Goal: Task Accomplishment & Management: Complete application form

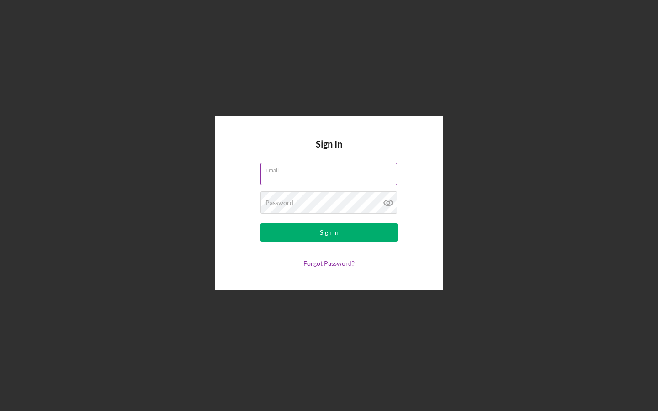
type input "[EMAIL_ADDRESS][DOMAIN_NAME]"
click at [329, 232] on button "Sign In" at bounding box center [328, 232] width 137 height 18
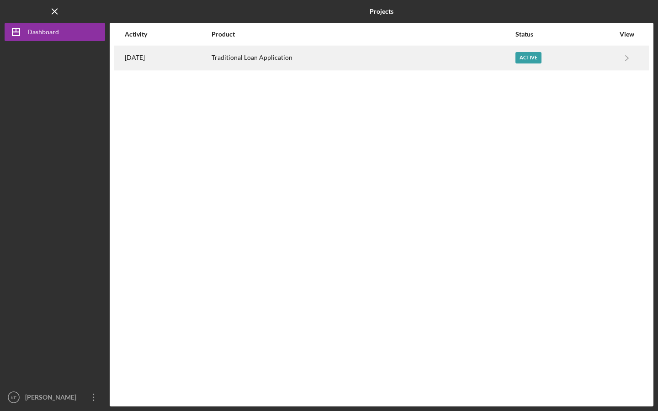
click at [530, 58] on div "Active" at bounding box center [528, 57] width 26 height 11
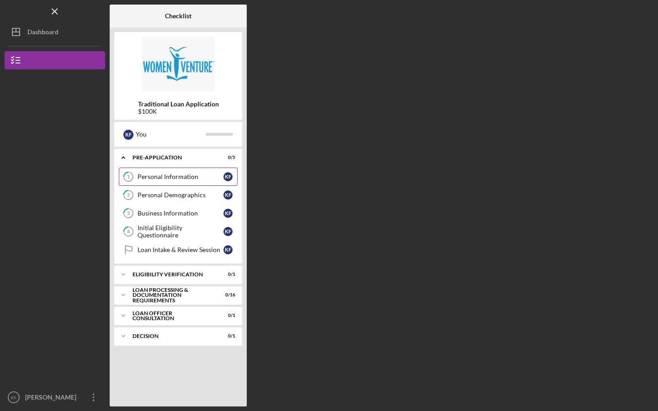
click at [162, 177] on div "Personal Information" at bounding box center [180, 176] width 86 height 7
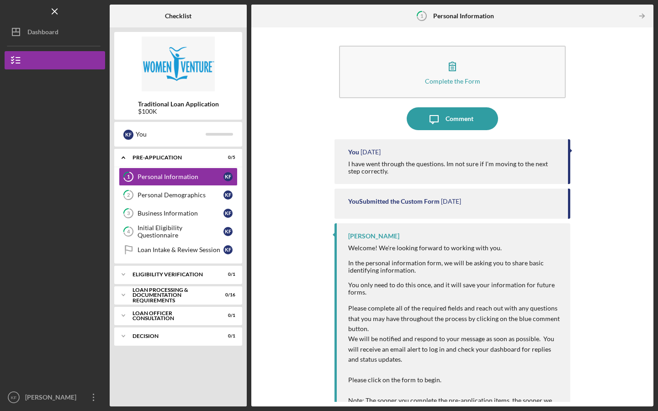
scroll to position [23, 0]
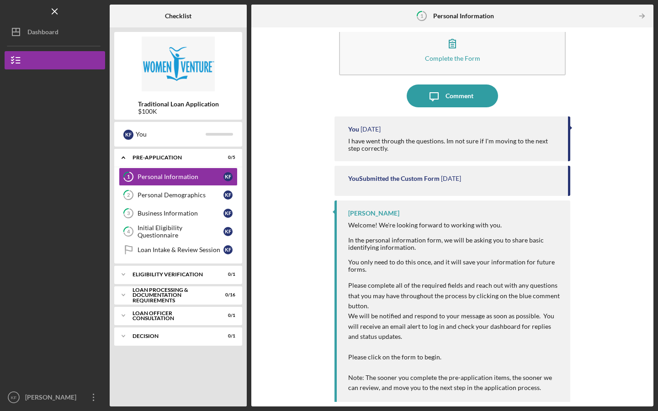
click at [492, 144] on div "I have went through the questions. Im not sure if I'm moving to the next step c…" at bounding box center [453, 144] width 211 height 15
click at [538, 141] on div "I have went through the questions. Im not sure if I'm moving to the next step c…" at bounding box center [453, 144] width 211 height 15
click at [538, 140] on div "I have went through the questions. Im not sure if I'm moving to the next step c…" at bounding box center [453, 144] width 211 height 15
click at [449, 183] on div "You Submitted the Custom Form [DATE]" at bounding box center [452, 181] width 236 height 30
click at [176, 255] on link "Loan Intake & Review Session Loan Intake & Review Session K F" at bounding box center [178, 250] width 119 height 18
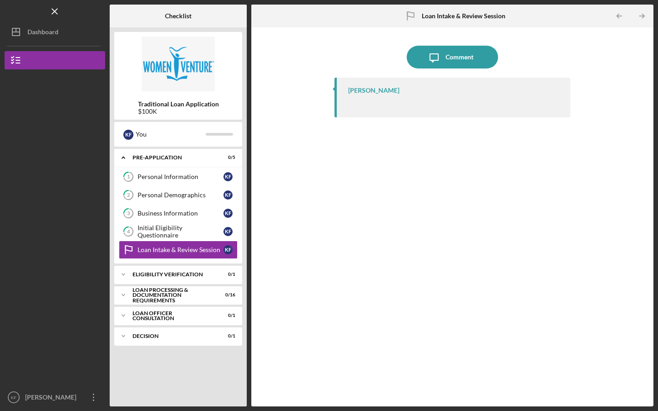
click at [340, 114] on div "[PERSON_NAME]" at bounding box center [452, 98] width 236 height 40
click at [350, 93] on div "[PERSON_NAME]" at bounding box center [373, 90] width 51 height 7
click at [357, 90] on div "[PERSON_NAME]" at bounding box center [373, 90] width 51 height 7
click at [165, 251] on div "Loan Intake & Review Session" at bounding box center [180, 249] width 86 height 7
click at [178, 228] on div "Initial Eligibility Questionnaire" at bounding box center [180, 231] width 86 height 15
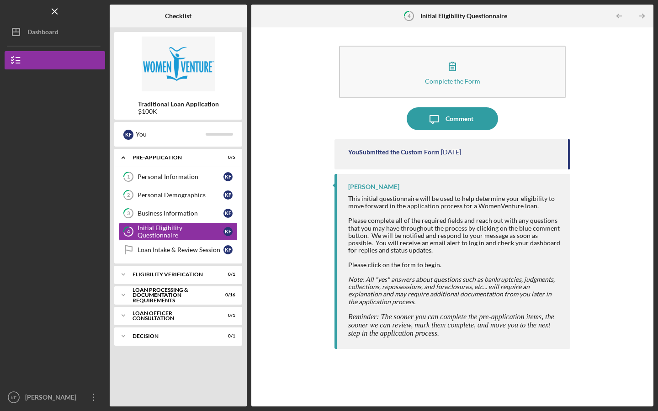
click at [560, 185] on div "[PERSON_NAME]" at bounding box center [454, 186] width 213 height 7
click at [209, 313] on div "Loan Officer Consultation" at bounding box center [181, 315] width 98 height 5
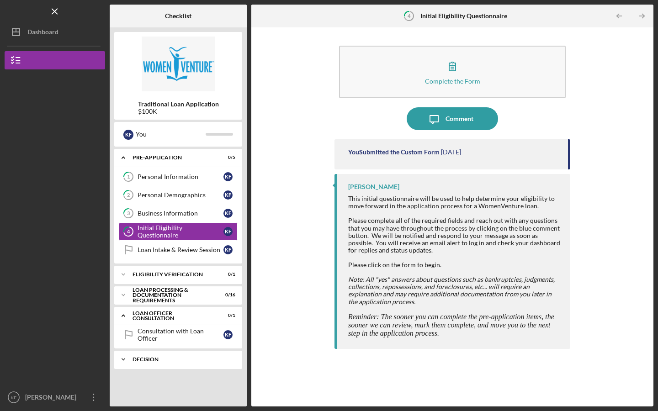
click at [154, 354] on div "Icon/Expander Decision 0 / 1" at bounding box center [178, 359] width 128 height 18
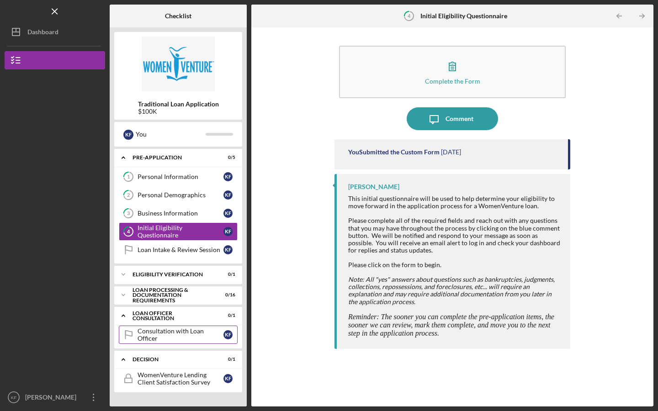
click at [199, 337] on div "Consultation with Loan Officer" at bounding box center [180, 334] width 86 height 15
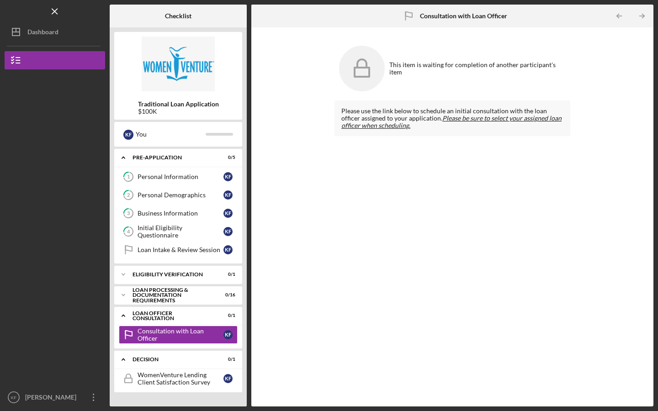
click at [485, 121] on em "Please be sure to select your assigned loan officer when scheduling." at bounding box center [451, 121] width 220 height 15
click at [137, 177] on icon "1" at bounding box center [128, 176] width 23 height 23
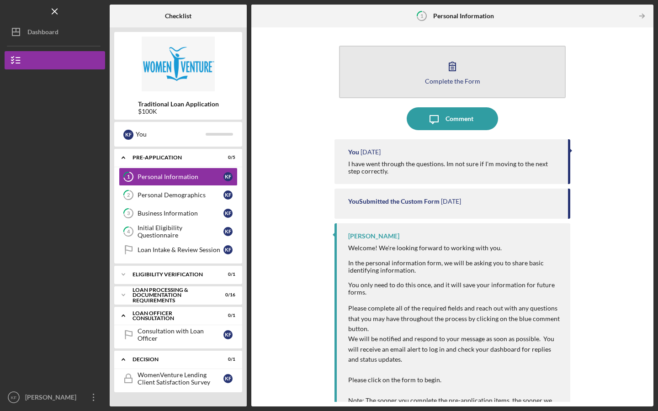
click at [456, 93] on button "Complete the Form Form" at bounding box center [452, 72] width 227 height 53
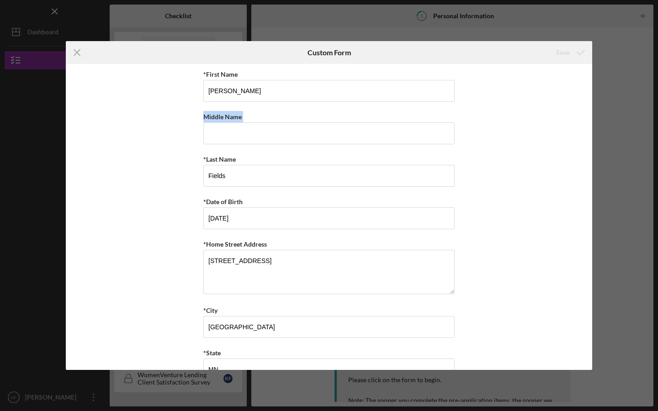
drag, startPoint x: 592, startPoint y: 107, endPoint x: 588, endPoint y: 149, distance: 42.2
click at [588, 149] on div "Icon/Menu Close Custom Form Save *First Name [PERSON_NAME] Middle Name *Last Na…" at bounding box center [329, 205] width 658 height 411
click at [69, 52] on icon "Icon/Menu Close" at bounding box center [77, 52] width 23 height 23
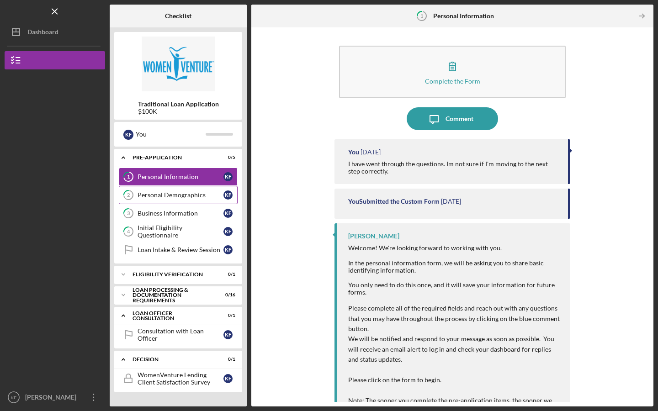
click at [190, 195] on div "Personal Demographics" at bounding box center [180, 194] width 86 height 7
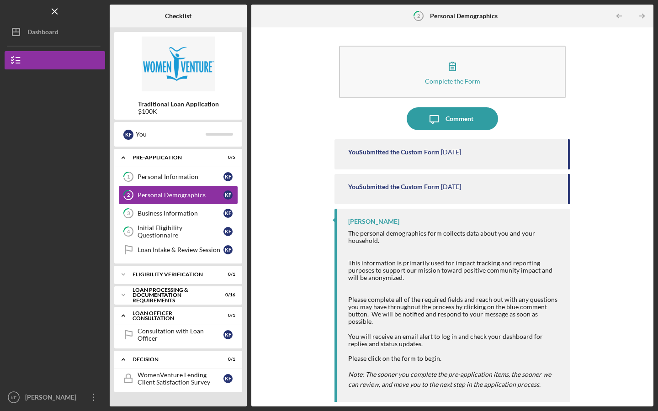
click at [190, 196] on div "Personal Demographics" at bounding box center [180, 194] width 86 height 7
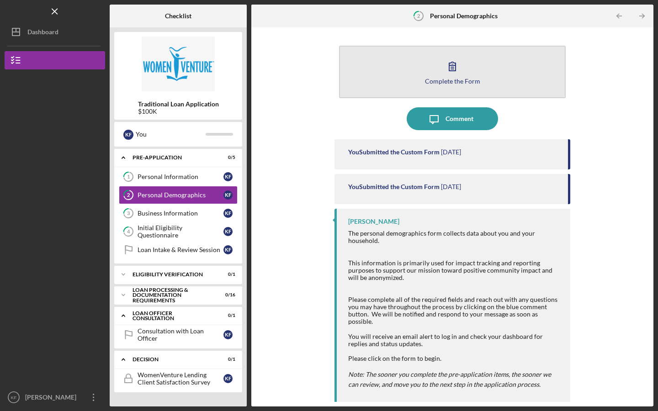
click at [455, 88] on button "Complete the Form Form" at bounding box center [452, 72] width 227 height 53
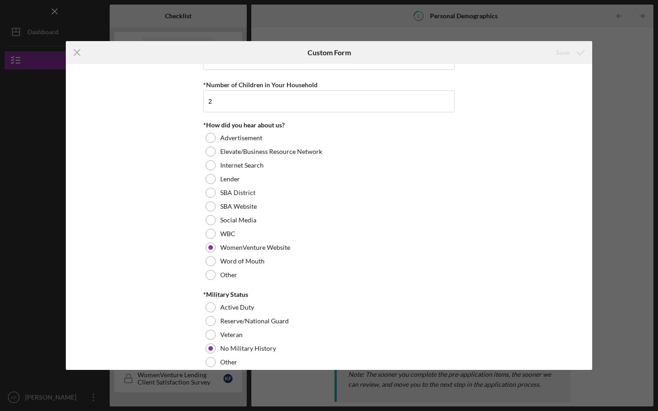
scroll to position [873, 0]
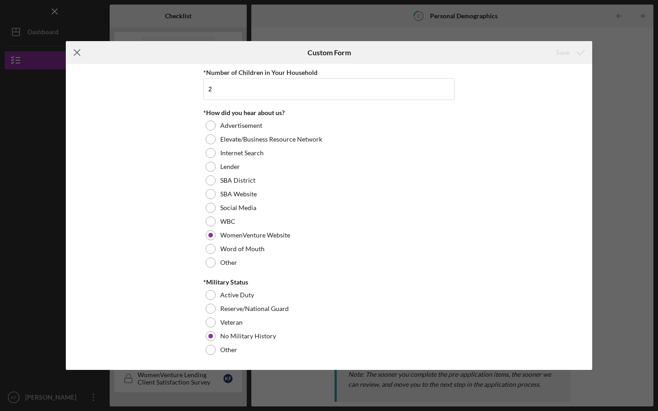
click at [78, 50] on icon "Icon/Menu Close" at bounding box center [77, 52] width 23 height 23
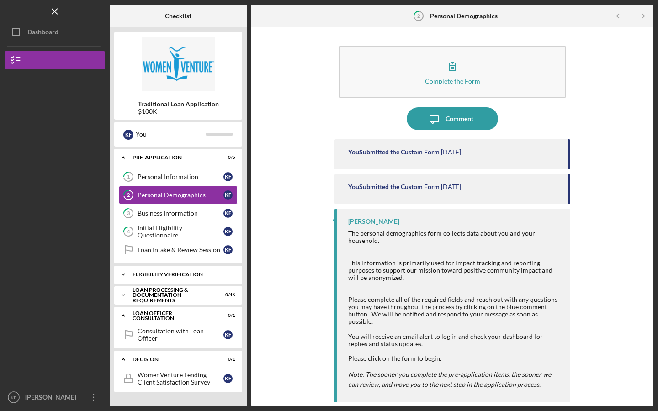
click at [146, 277] on div "Icon/Expander Eligibility Verification 0 / 1" at bounding box center [178, 274] width 128 height 18
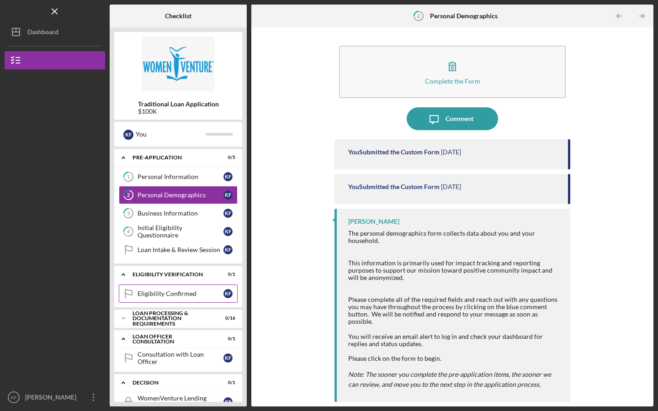
click at [185, 288] on link "Eligibility Confirmed Eligibility Confirmed K F" at bounding box center [178, 294] width 119 height 18
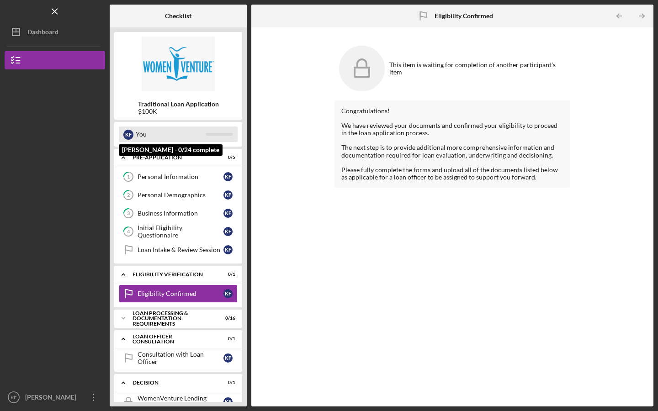
click at [218, 136] on div "K F You" at bounding box center [178, 135] width 119 height 16
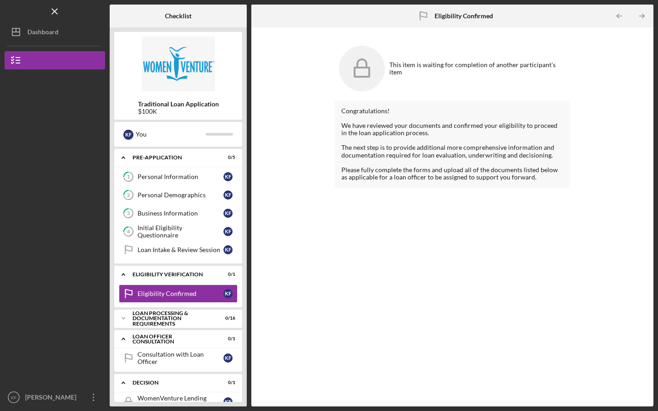
click at [200, 106] on b "Traditional Loan Application" at bounding box center [178, 103] width 81 height 7
click at [179, 320] on div "Loan Processing & Documentation Requirements" at bounding box center [181, 318] width 98 height 11
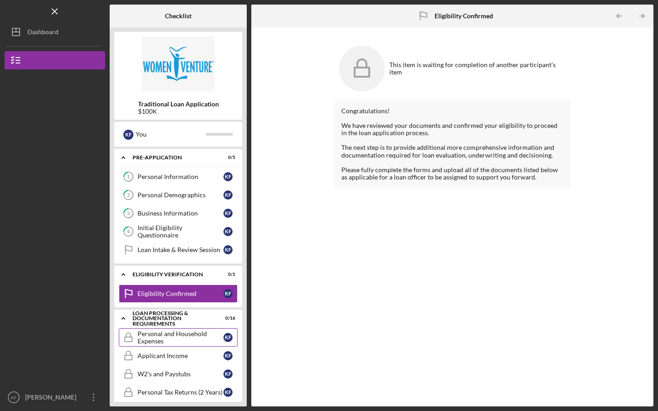
click at [150, 336] on div "Personal and Household Expenses" at bounding box center [180, 337] width 86 height 15
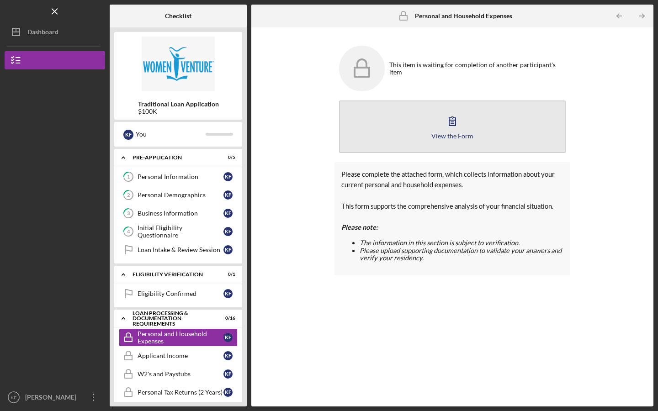
click at [461, 134] on div "View the Form" at bounding box center [452, 135] width 42 height 7
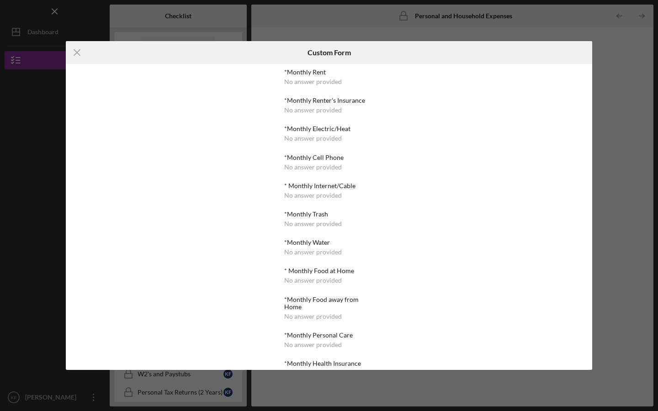
click at [309, 78] on div "No answer provided" at bounding box center [313, 81] width 58 height 7
click at [318, 77] on div "*Monthly Rent No answer provided" at bounding box center [328, 77] width 89 height 17
click at [339, 81] on div "No answer provided" at bounding box center [313, 81] width 58 height 7
click at [79, 51] on line at bounding box center [77, 53] width 6 height 6
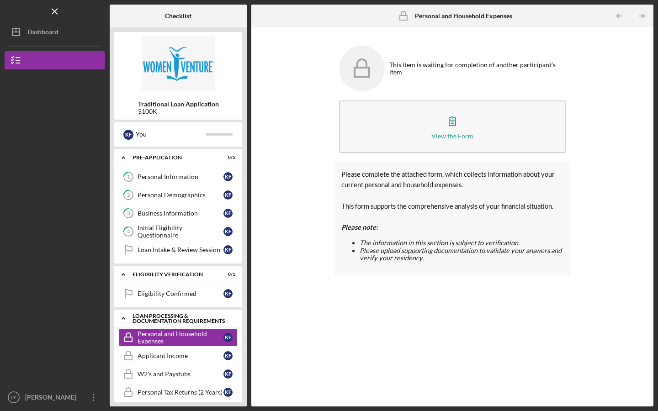
click at [126, 324] on icon "Icon/Expander" at bounding box center [123, 318] width 18 height 18
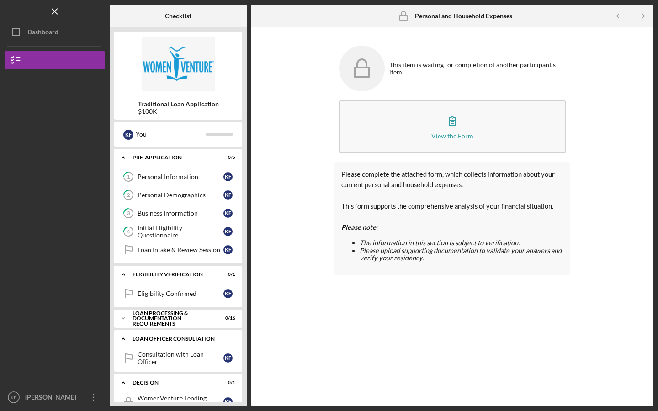
click at [128, 336] on icon "Icon/Expander" at bounding box center [123, 339] width 18 height 18
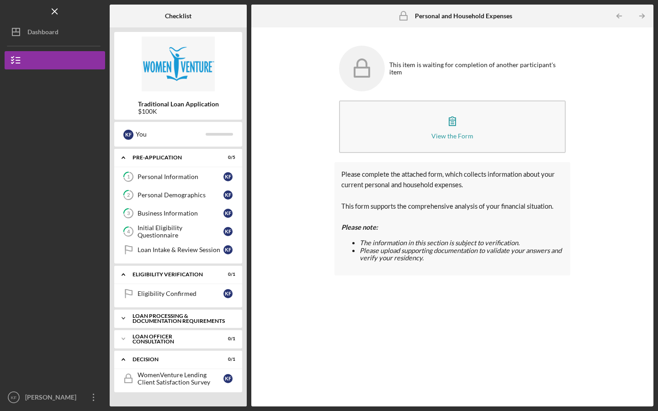
click at [135, 317] on div "Loan Processing & Documentation Requirements" at bounding box center [181, 318] width 98 height 11
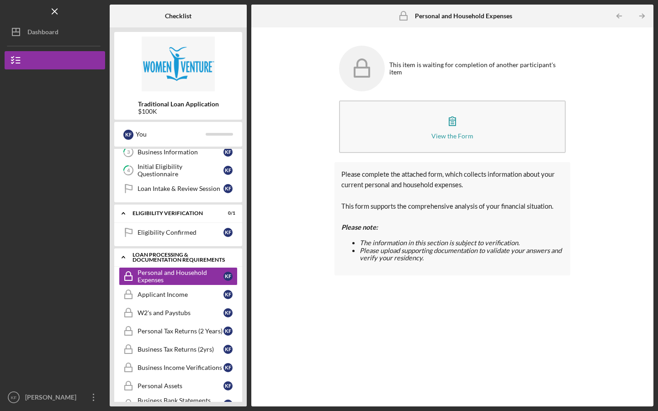
scroll to position [62, 0]
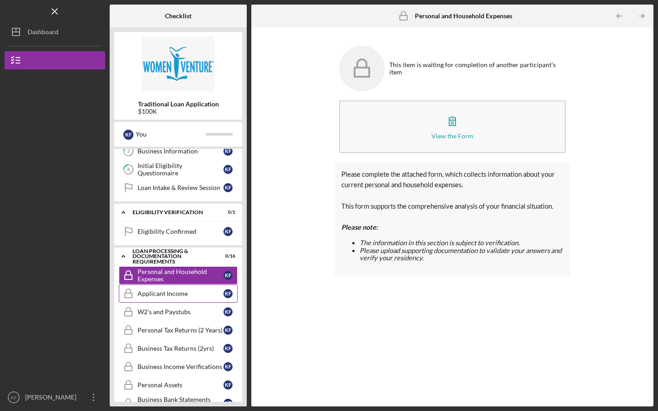
click at [150, 295] on div "Applicant Income" at bounding box center [180, 293] width 86 height 7
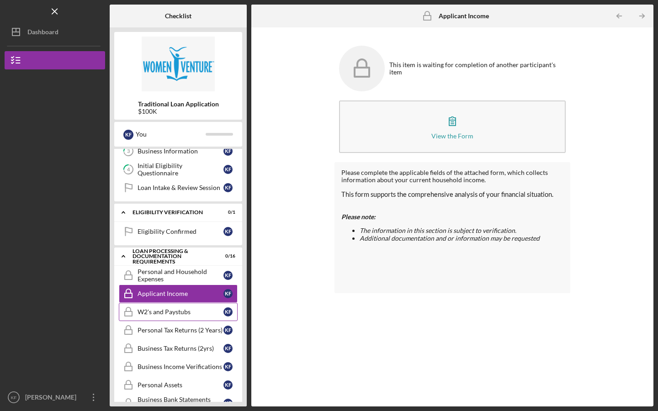
click at [151, 312] on div "W2's and Paystubs" at bounding box center [180, 311] width 86 height 7
